Goal: Obtain resource: Obtain resource

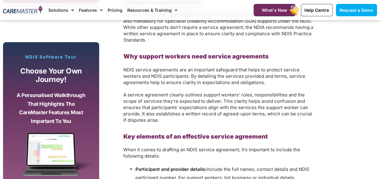
scroll to position [510, 0]
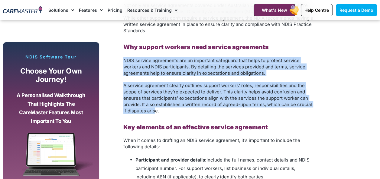
drag, startPoint x: 123, startPoint y: 59, endPoint x: 155, endPoint y: 111, distance: 61.6
drag, startPoint x: 155, startPoint y: 111, endPoint x: 144, endPoint y: 94, distance: 20.6
copy div "NDIS service agreements are an important safeguard that helps to protect servic…"
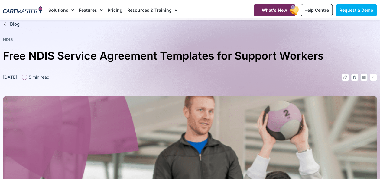
scroll to position [0, 0]
